Goal: Transaction & Acquisition: Purchase product/service

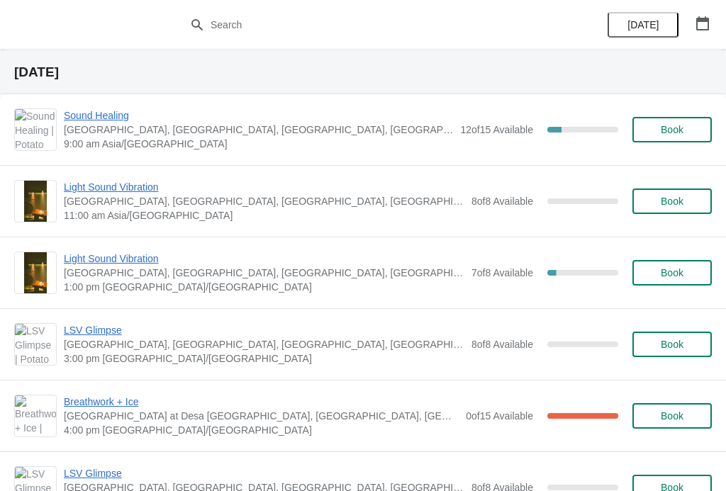
scroll to position [758, 0]
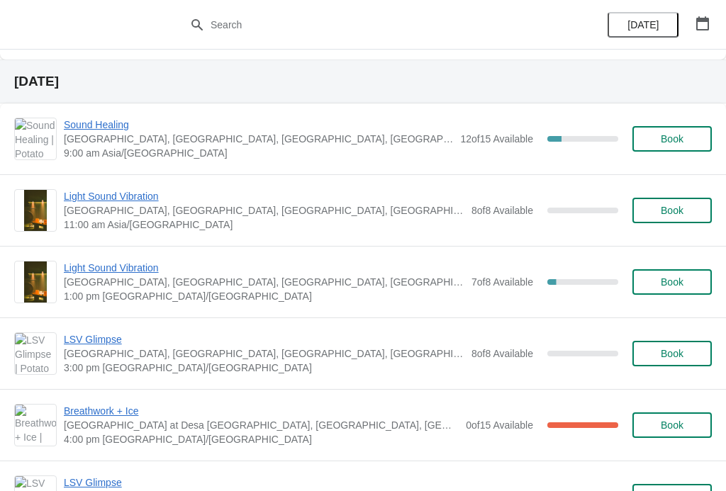
click at [674, 138] on span "Book" at bounding box center [671, 138] width 23 height 11
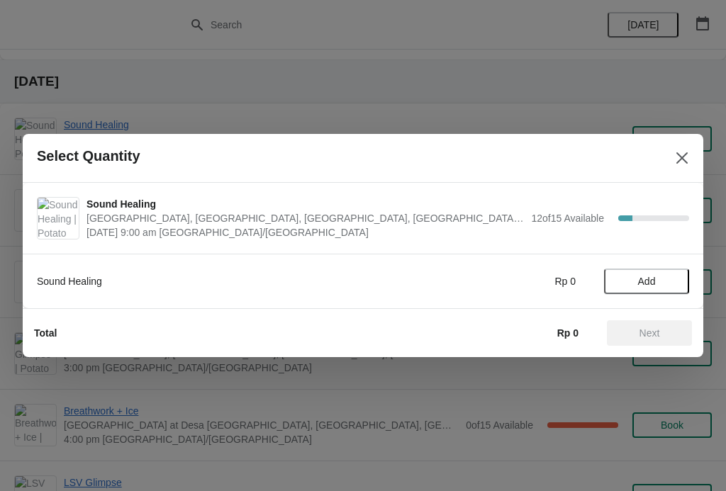
click at [654, 277] on span "Add" at bounding box center [647, 281] width 18 height 11
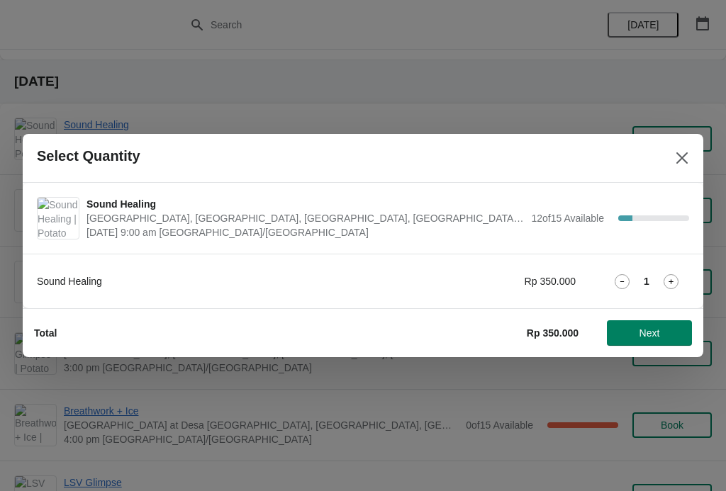
click at [679, 157] on icon "Close" at bounding box center [682, 158] width 14 height 14
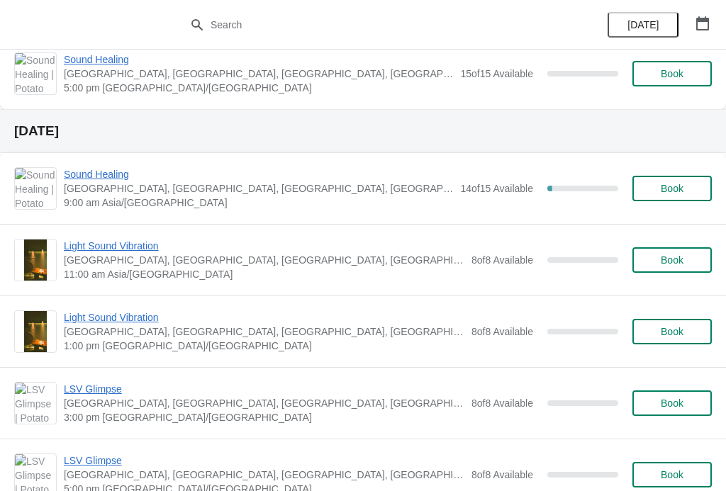
scroll to position [1584, 0]
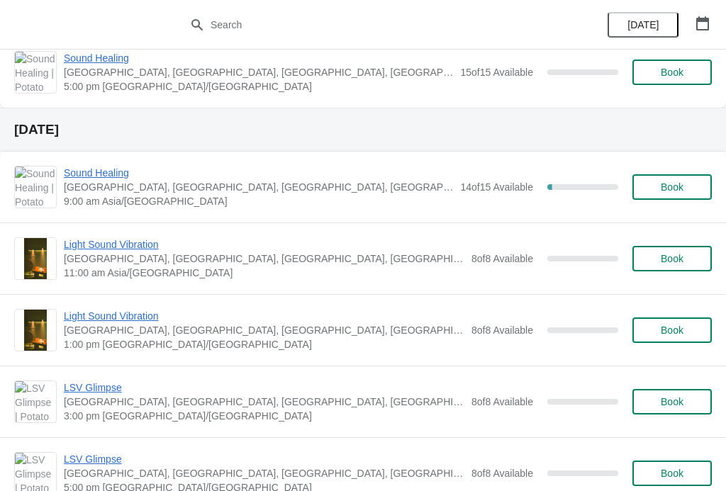
click at [666, 186] on span "Book" at bounding box center [671, 186] width 23 height 11
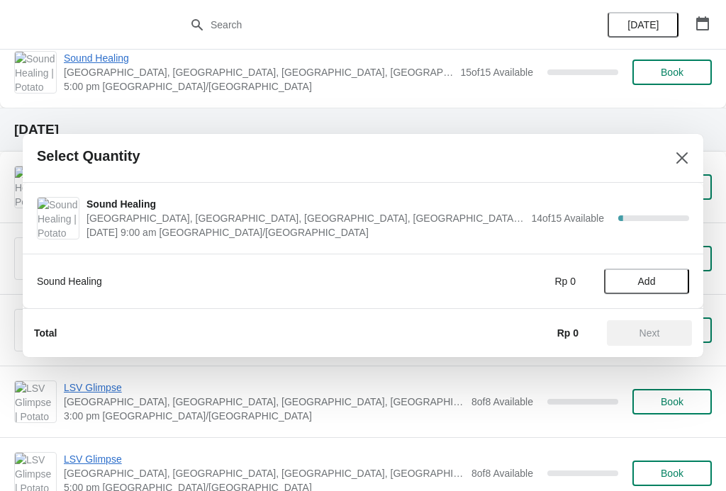
click at [658, 282] on span "Add" at bounding box center [647, 281] width 60 height 11
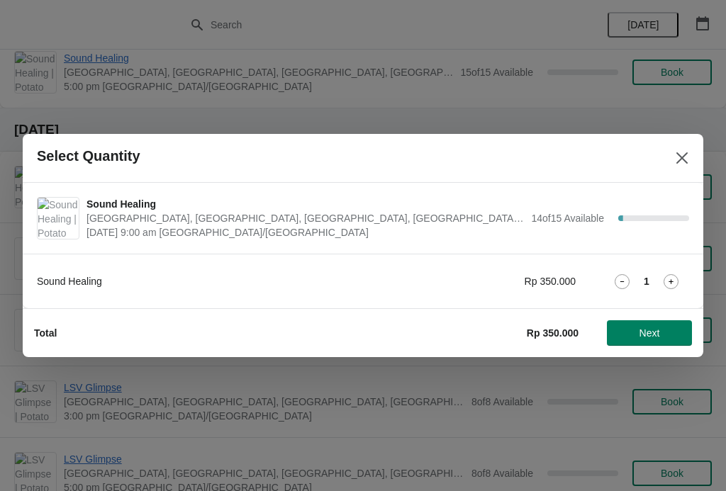
click at [673, 278] on icon at bounding box center [670, 281] width 15 height 15
click at [648, 332] on span "Next" at bounding box center [649, 332] width 21 height 11
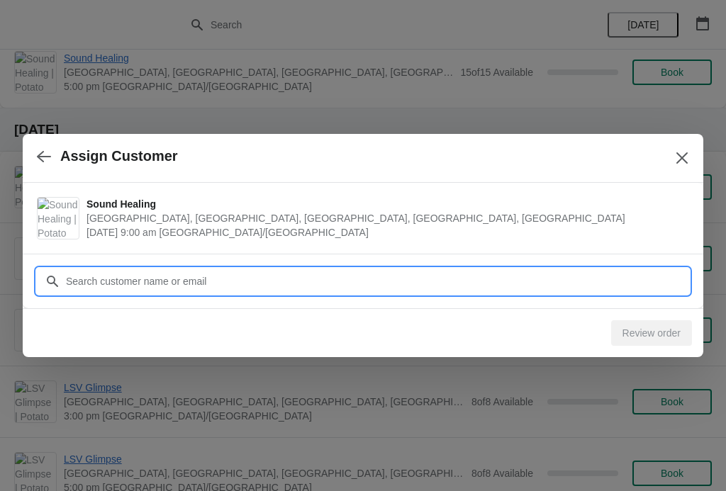
click at [630, 284] on input "Customer" at bounding box center [377, 282] width 624 height 26
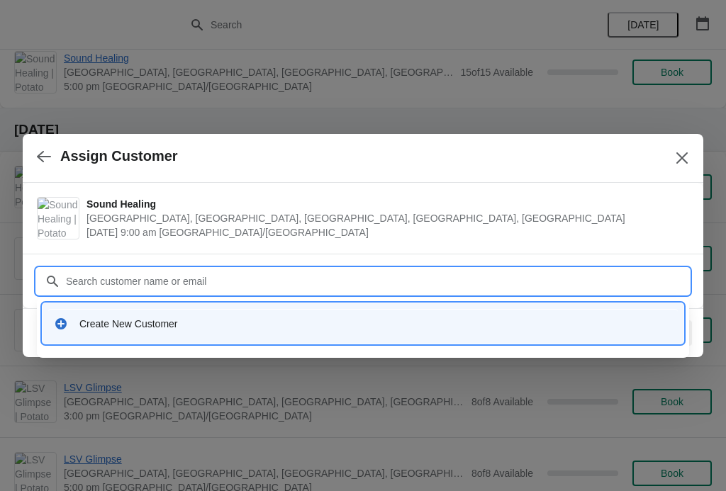
click at [328, 320] on div "Create New Customer" at bounding box center [375, 324] width 592 height 14
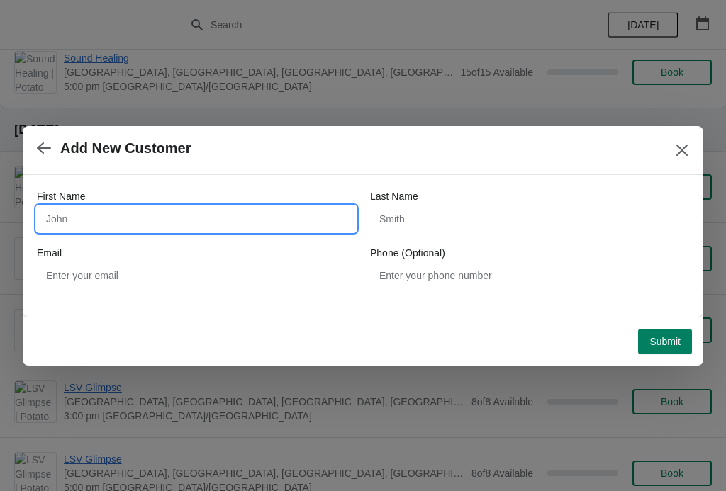
click at [246, 217] on input "First Name" at bounding box center [196, 219] width 319 height 26
type input "Elena"
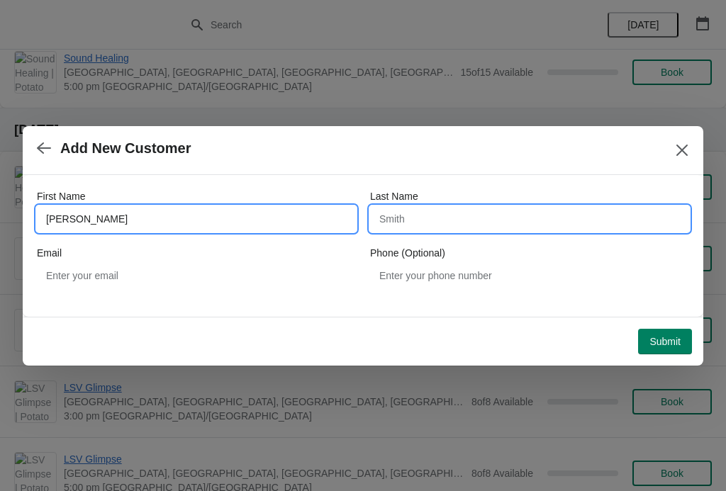
click at [467, 220] on input "Last Name" at bounding box center [529, 219] width 319 height 26
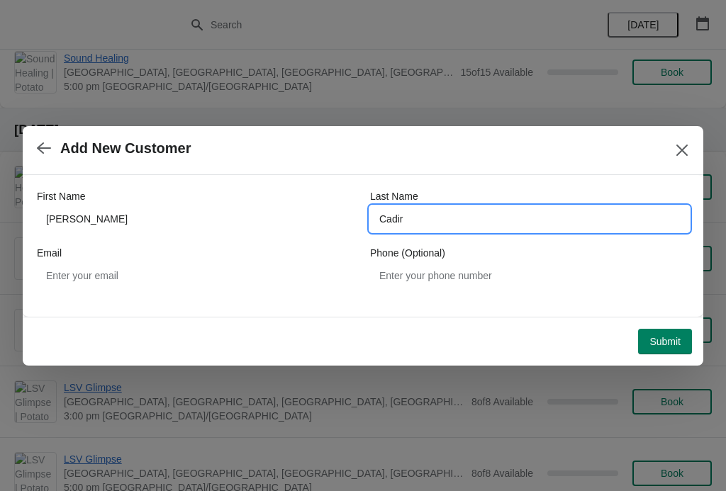
type input "Cadir"
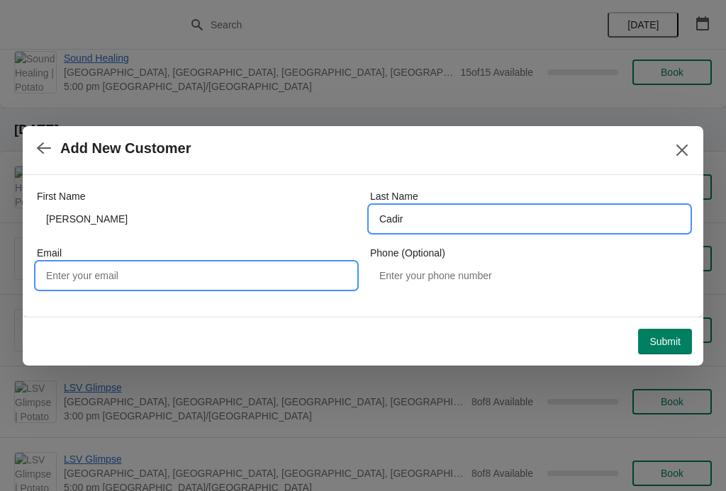
click at [204, 283] on input "Email" at bounding box center [196, 276] width 319 height 26
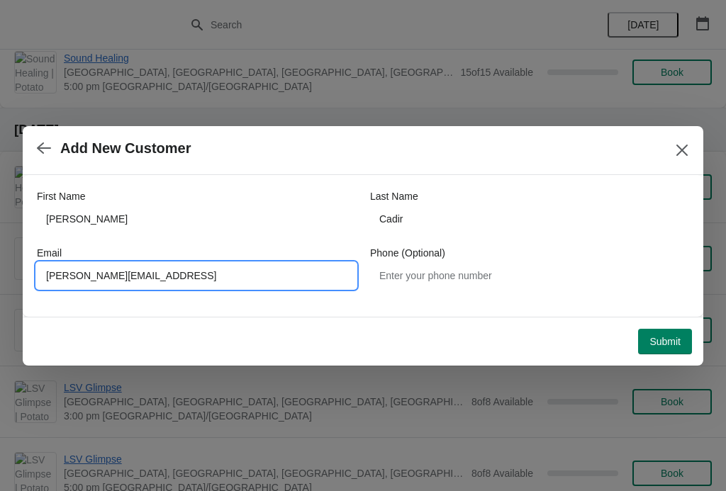
type input "Elena.cadir@outlook.con"
click at [663, 339] on span "Submit" at bounding box center [664, 341] width 31 height 11
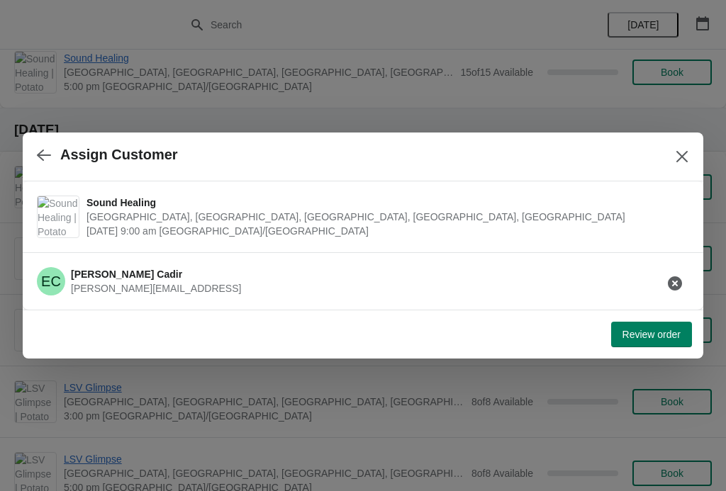
click at [647, 331] on span "Review order" at bounding box center [651, 334] width 58 height 11
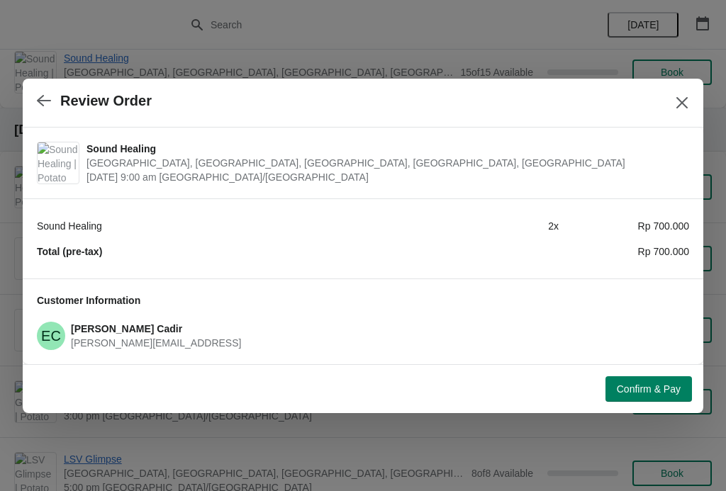
click at [656, 388] on span "Confirm & Pay" at bounding box center [649, 388] width 64 height 11
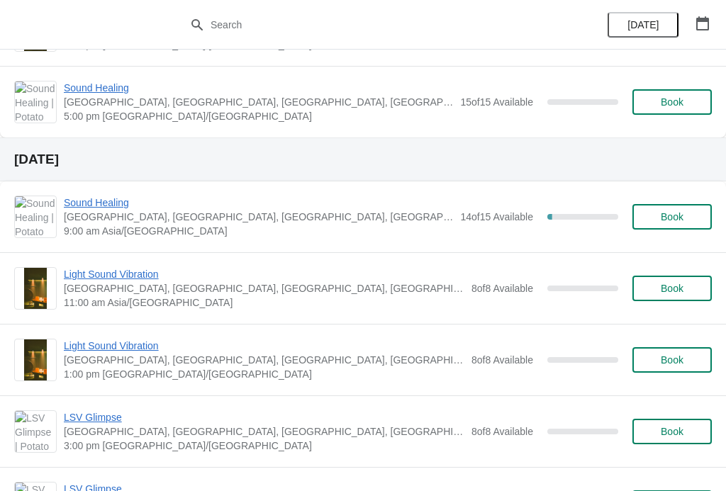
scroll to position [1555, 0]
click at [91, 198] on span "Sound Healing" at bounding box center [258, 202] width 389 height 14
